Goal: Transaction & Acquisition: Purchase product/service

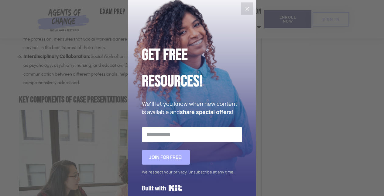
click at [249, 10] on icon "Close" at bounding box center [248, 9] width 4 height 4
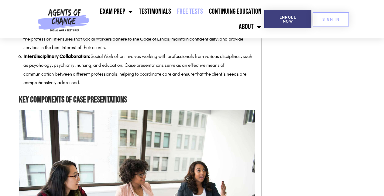
click at [195, 10] on link "Free Tests" at bounding box center [190, 11] width 32 height 15
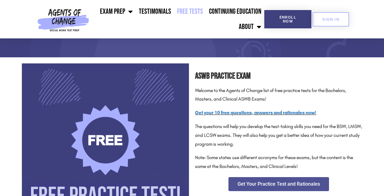
scroll to position [76, 0]
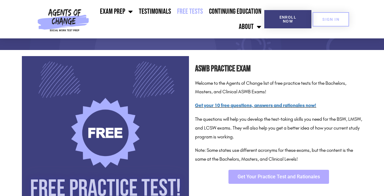
click at [276, 174] on span "Get Your Practice Test and Rationales" at bounding box center [279, 176] width 82 height 5
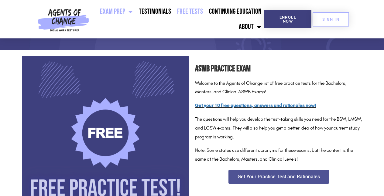
click at [131, 11] on span "Menu" at bounding box center [129, 11] width 8 height 13
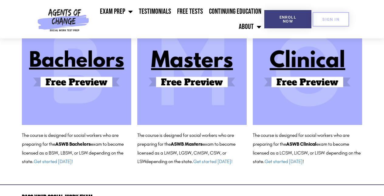
scroll to position [67, 0]
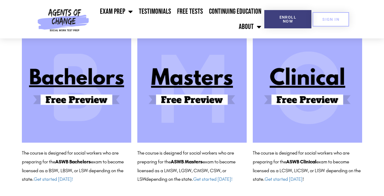
click at [206, 118] on img at bounding box center [191, 87] width 109 height 109
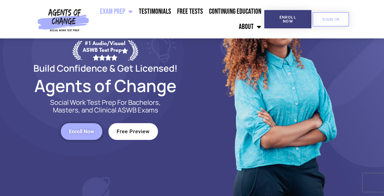
scroll to position [61, 0]
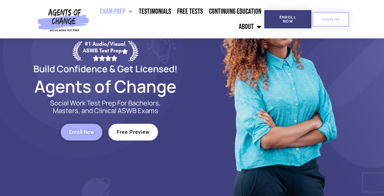
click at [93, 136] on link "Enroll Now" at bounding box center [82, 131] width 42 height 17
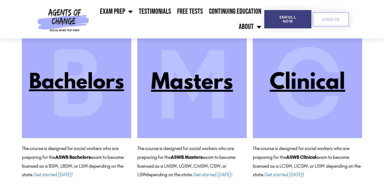
scroll to position [72, 0]
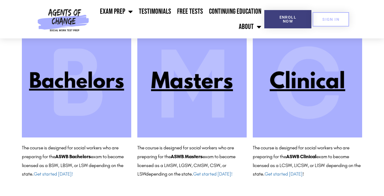
click at [208, 109] on img at bounding box center [191, 82] width 109 height 109
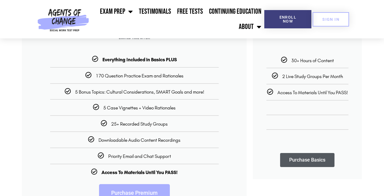
scroll to position [133, 0]
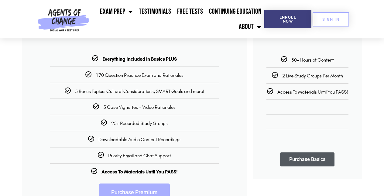
click at [158, 188] on link "Purchase Premium" at bounding box center [134, 192] width 71 height 18
